Goal: Navigation & Orientation: Find specific page/section

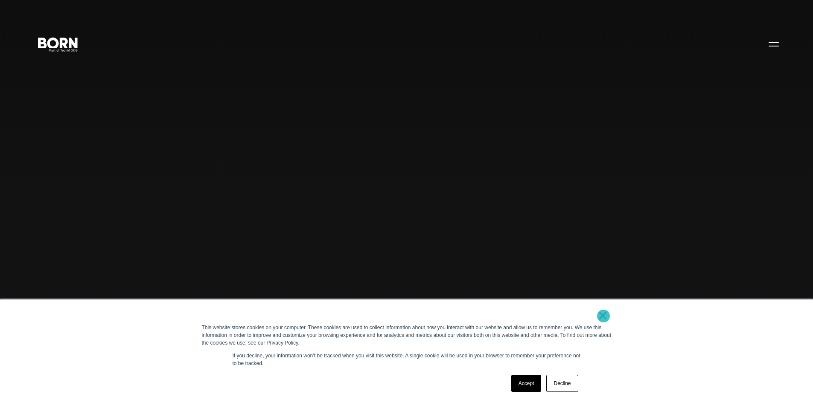
click at [604, 316] on link "×" at bounding box center [603, 316] width 10 height 8
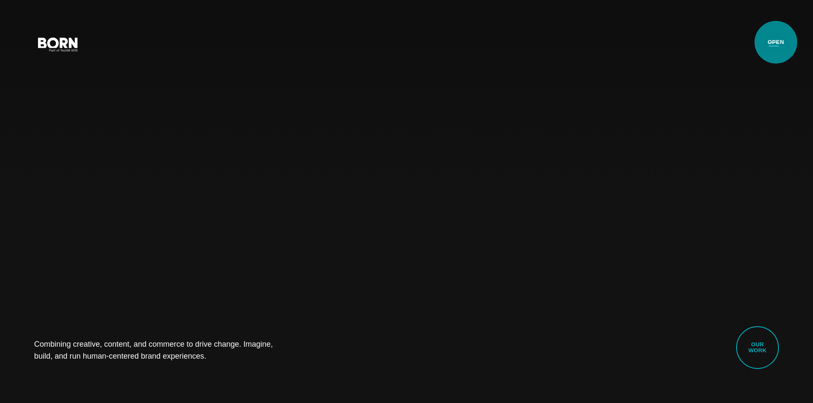
click at [776, 42] on button "Primary Menu" at bounding box center [774, 44] width 20 height 18
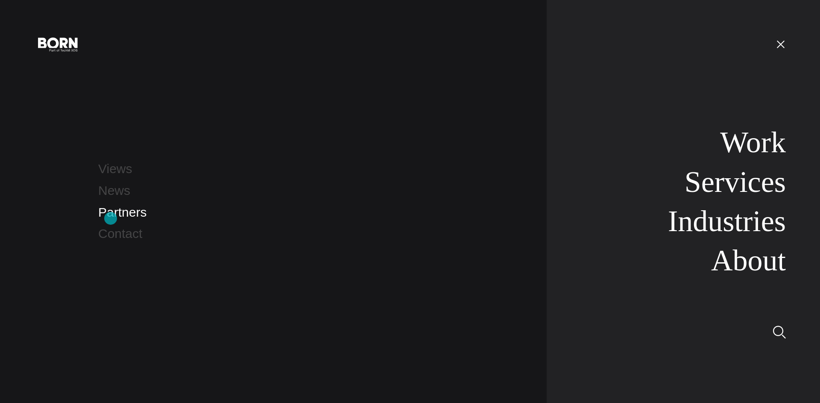
click at [111, 219] on link "Partners" at bounding box center [122, 212] width 48 height 14
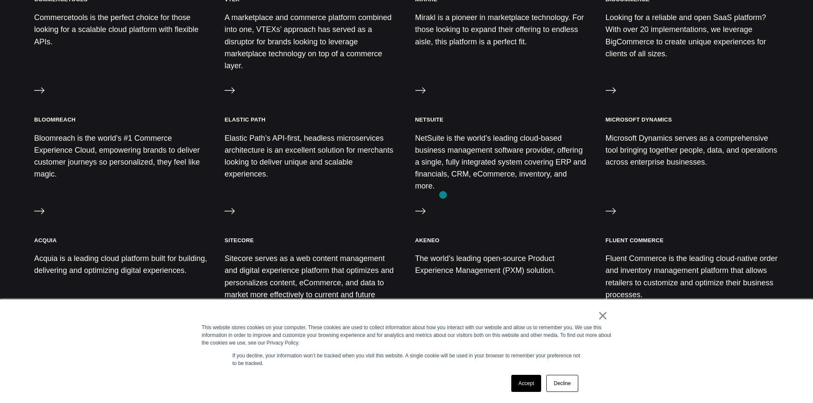
scroll to position [512, 0]
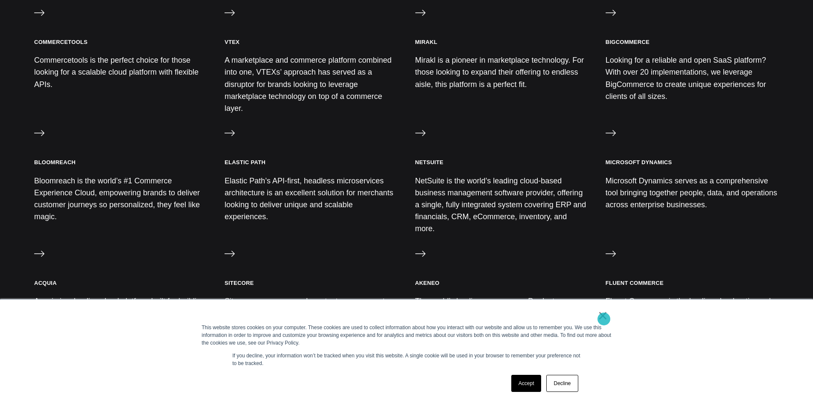
click at [604, 319] on link "×" at bounding box center [603, 316] width 10 height 8
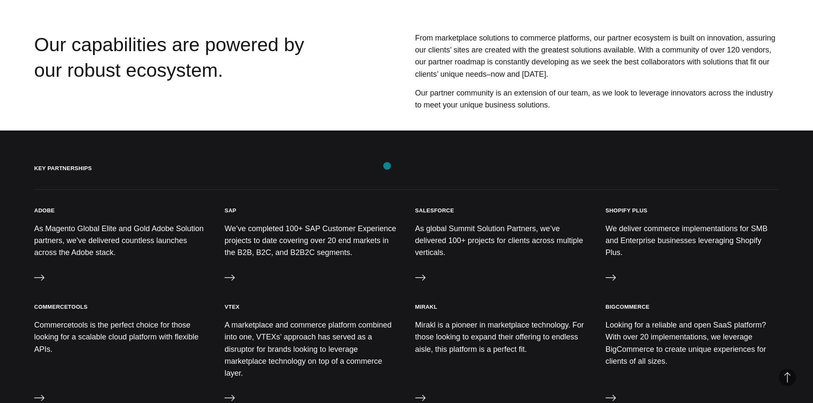
scroll to position [219, 0]
